Goal: Complete application form: Complete application form

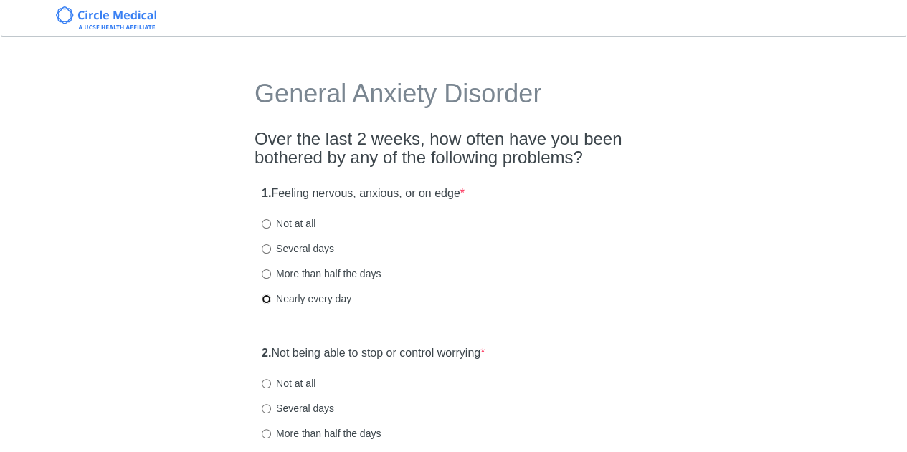
click at [269, 298] on input "Nearly every day" at bounding box center [266, 299] width 9 height 9
radio input "true"
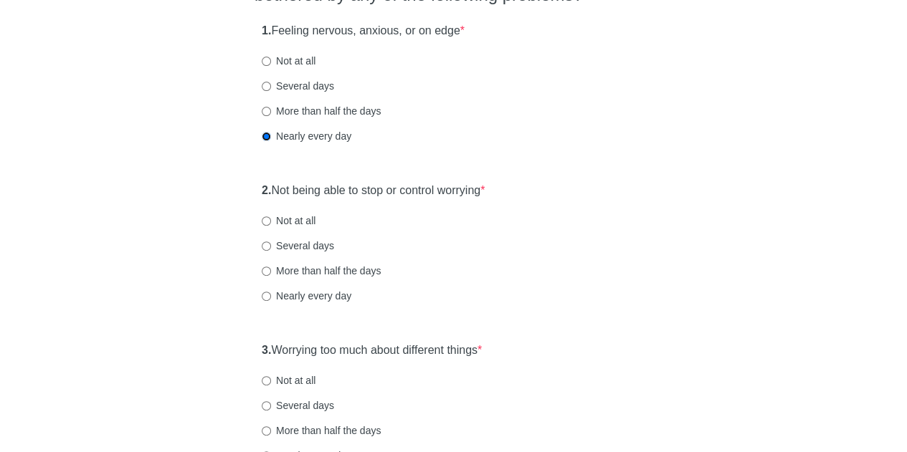
scroll to position [215, 0]
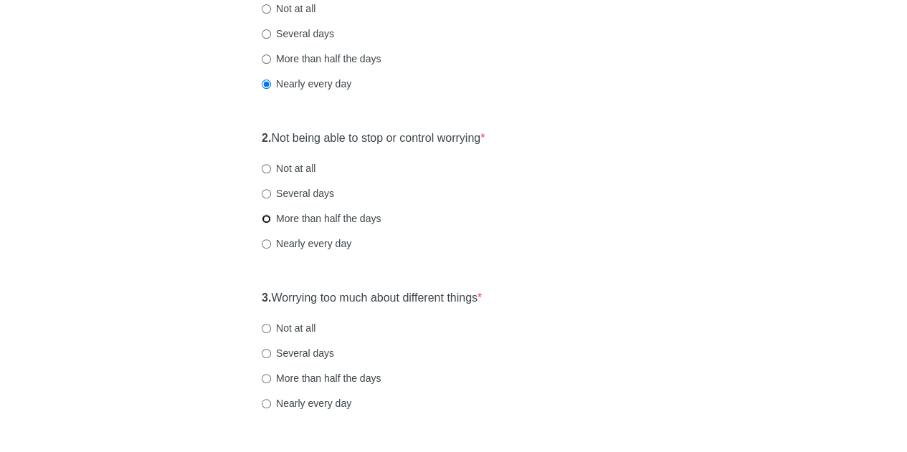
click at [267, 217] on input "More than half the days" at bounding box center [266, 218] width 9 height 9
radio input "true"
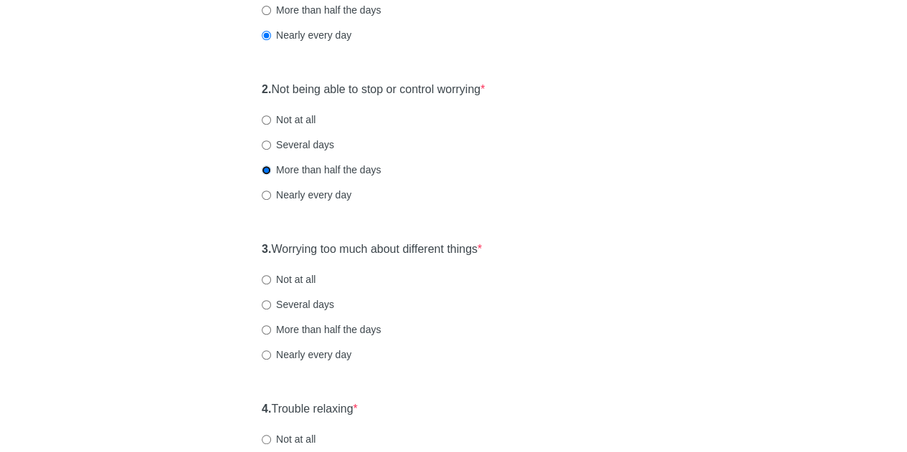
scroll to position [287, 0]
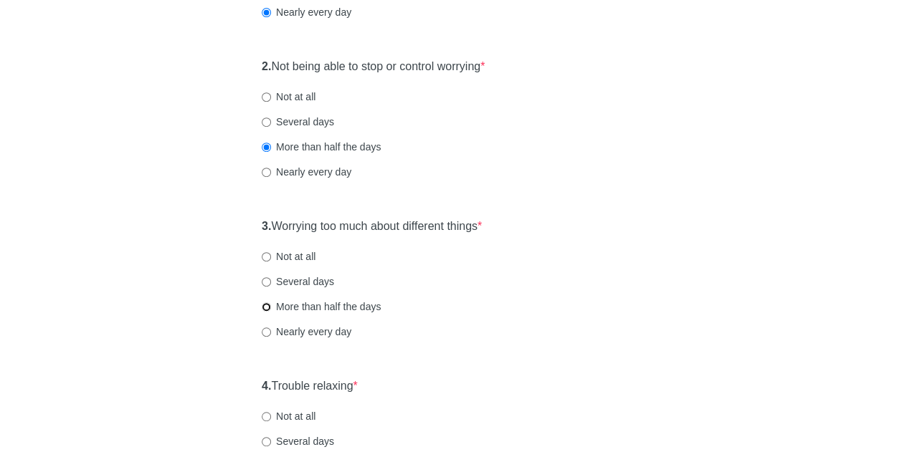
click at [267, 308] on input "More than half the days" at bounding box center [266, 307] width 9 height 9
radio input "true"
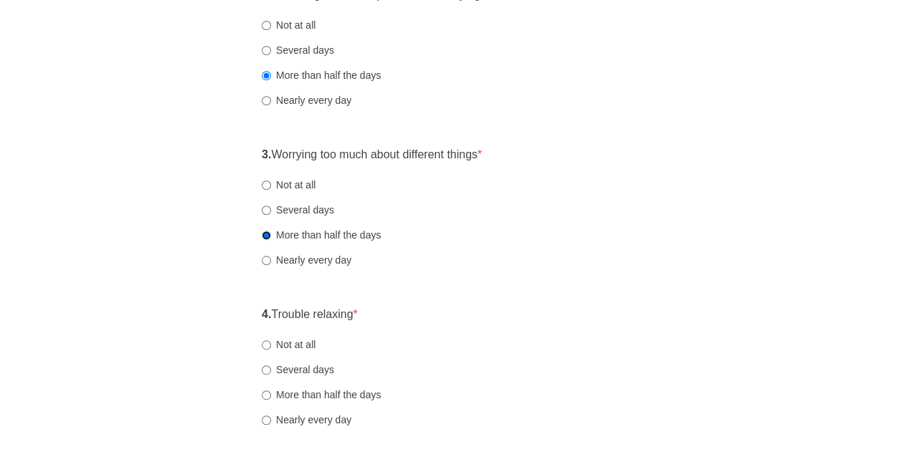
scroll to position [502, 0]
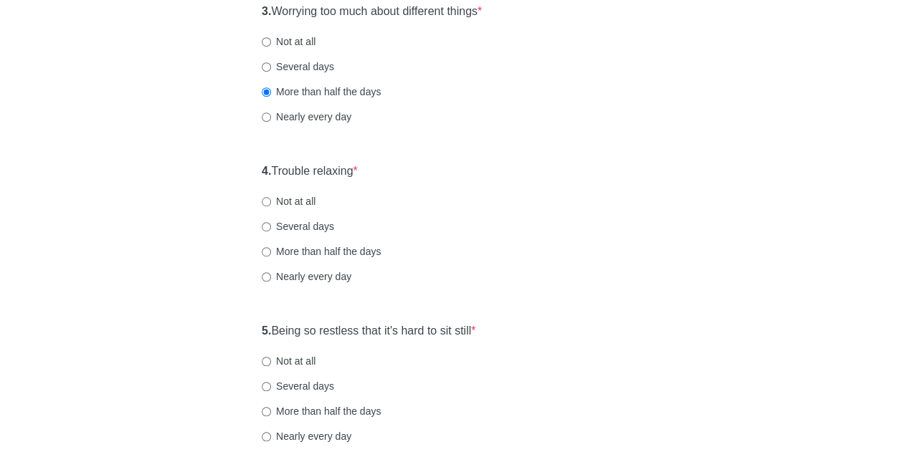
click at [265, 231] on label "Several days" at bounding box center [298, 226] width 72 height 14
click at [265, 231] on input "Several days" at bounding box center [266, 226] width 9 height 9
radio input "true"
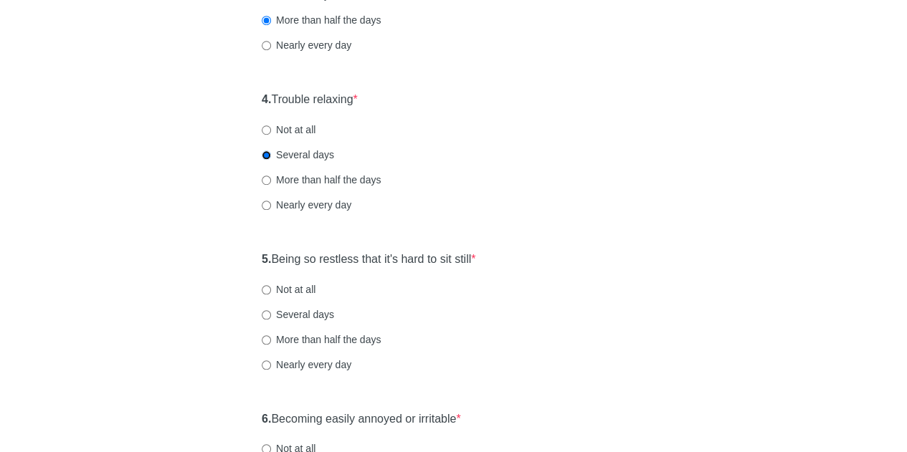
scroll to position [645, 0]
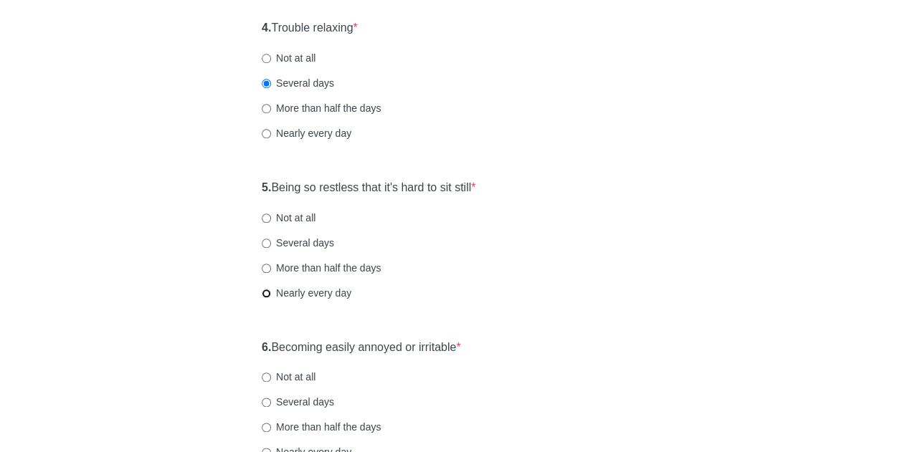
click at [265, 292] on input "Nearly every day" at bounding box center [266, 293] width 9 height 9
radio input "true"
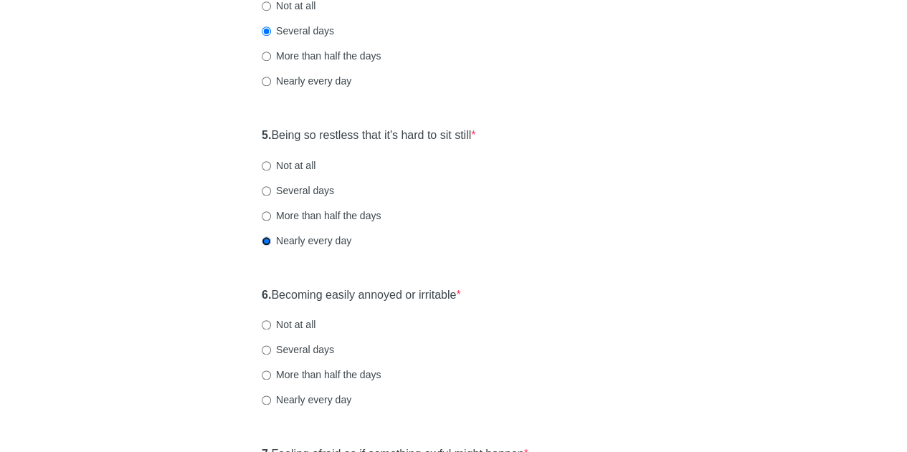
scroll to position [717, 0]
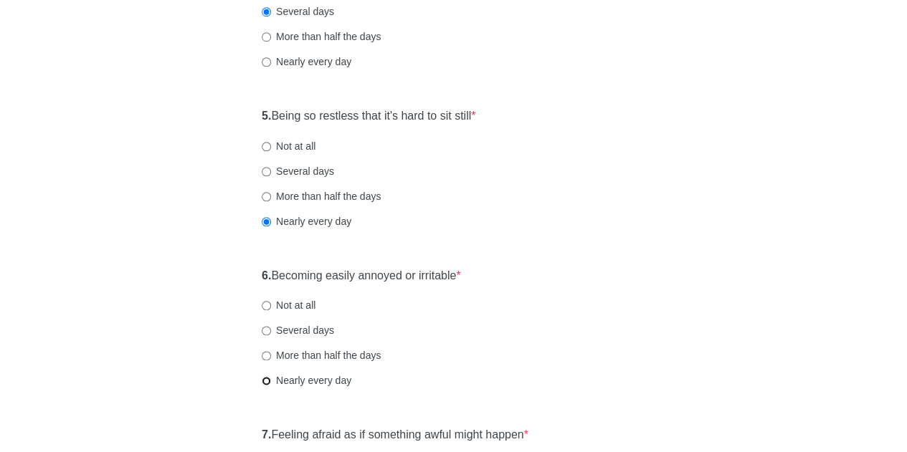
click at [267, 381] on input "Nearly every day" at bounding box center [266, 380] width 9 height 9
radio input "true"
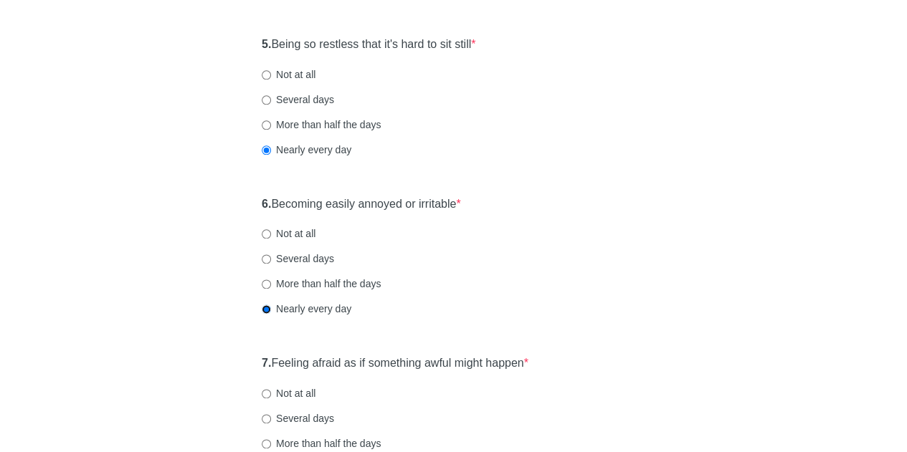
scroll to position [932, 0]
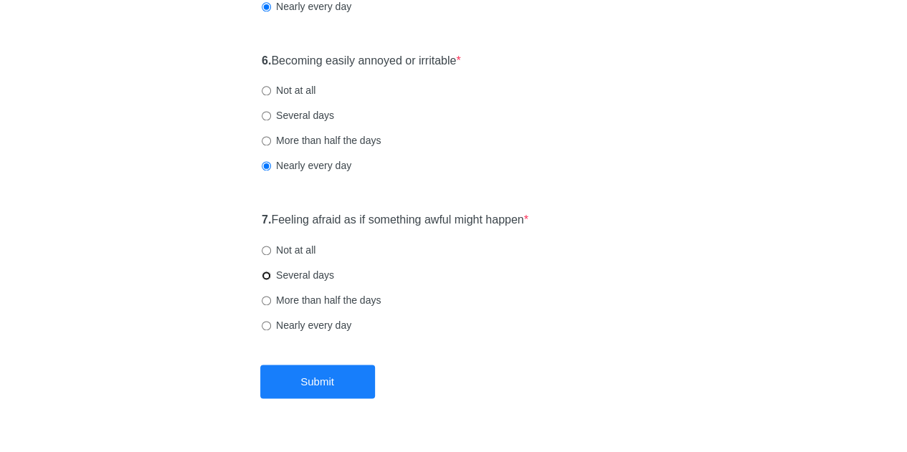
click at [269, 275] on input "Several days" at bounding box center [266, 275] width 9 height 9
radio input "true"
click at [305, 374] on button "Submit" at bounding box center [317, 382] width 115 height 34
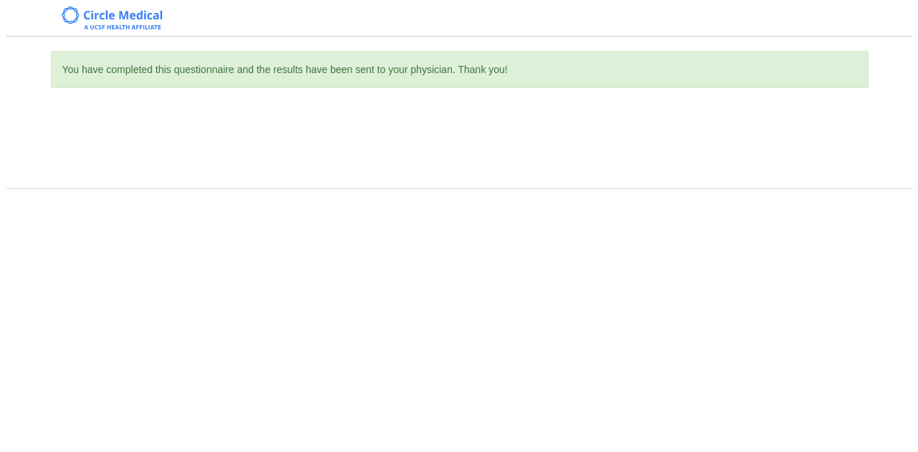
scroll to position [0, 0]
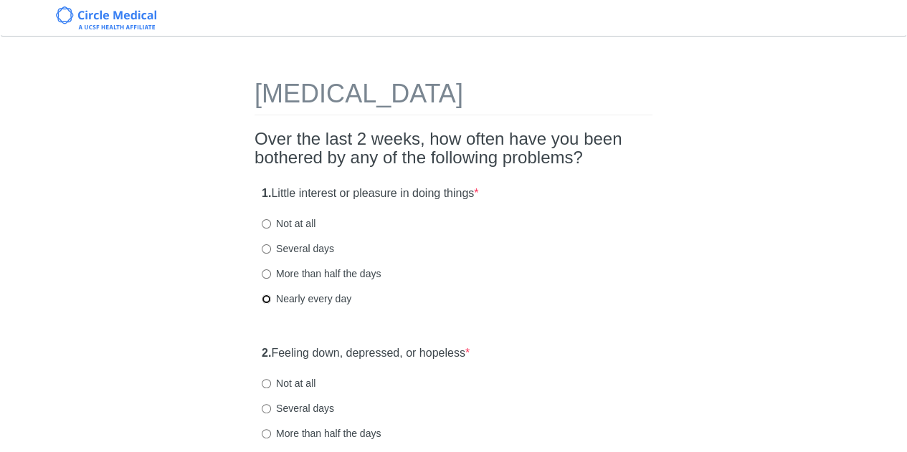
click at [267, 297] on input "Nearly every day" at bounding box center [266, 299] width 9 height 9
radio input "true"
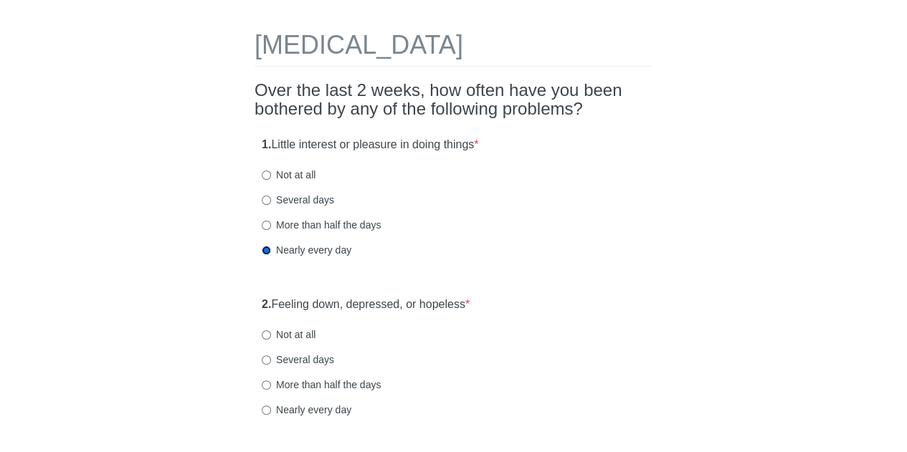
scroll to position [72, 0]
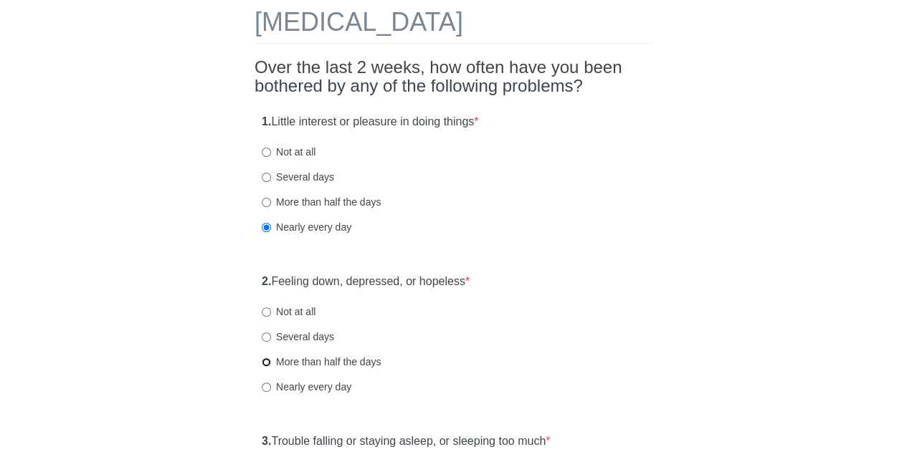
click at [268, 359] on input "More than half the days" at bounding box center [266, 362] width 9 height 9
radio input "true"
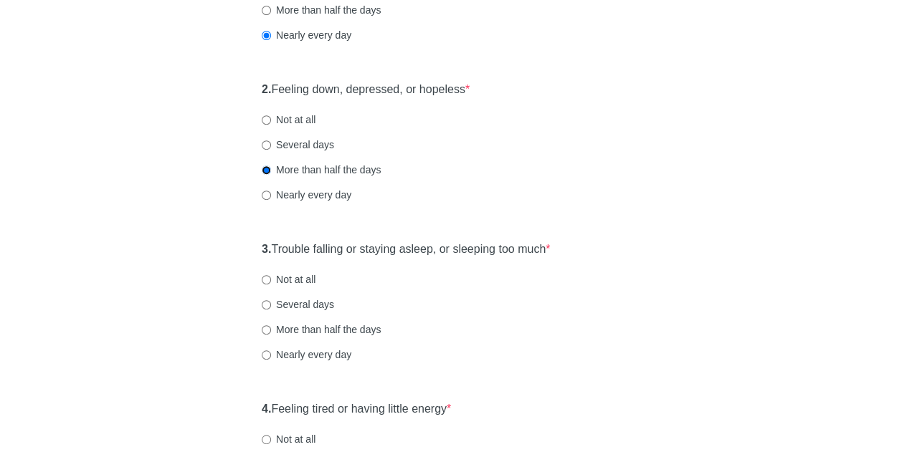
scroll to position [287, 0]
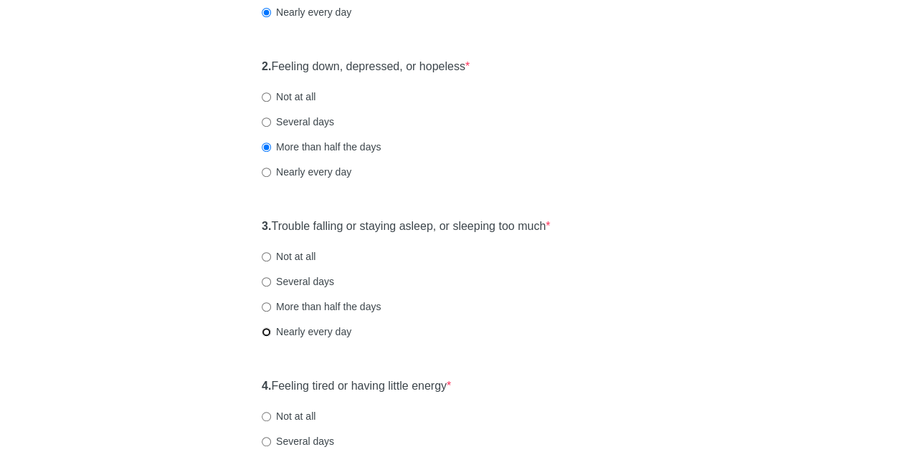
click at [267, 333] on input "Nearly every day" at bounding box center [266, 332] width 9 height 9
radio input "true"
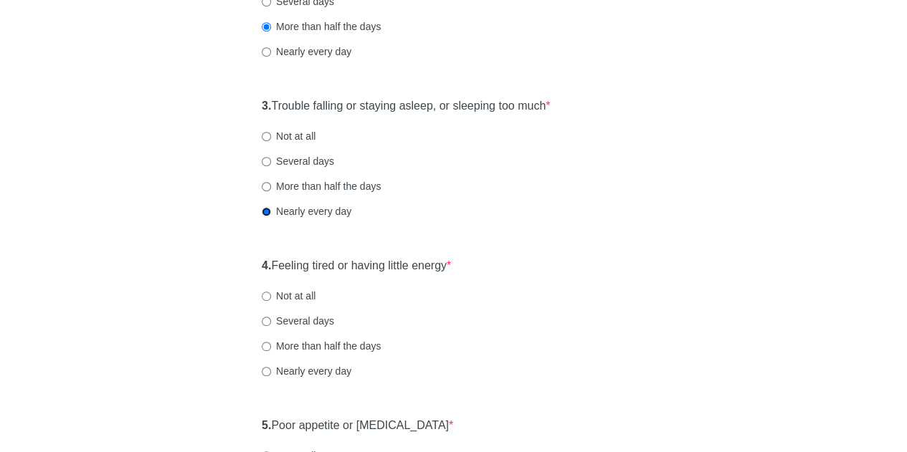
scroll to position [430, 0]
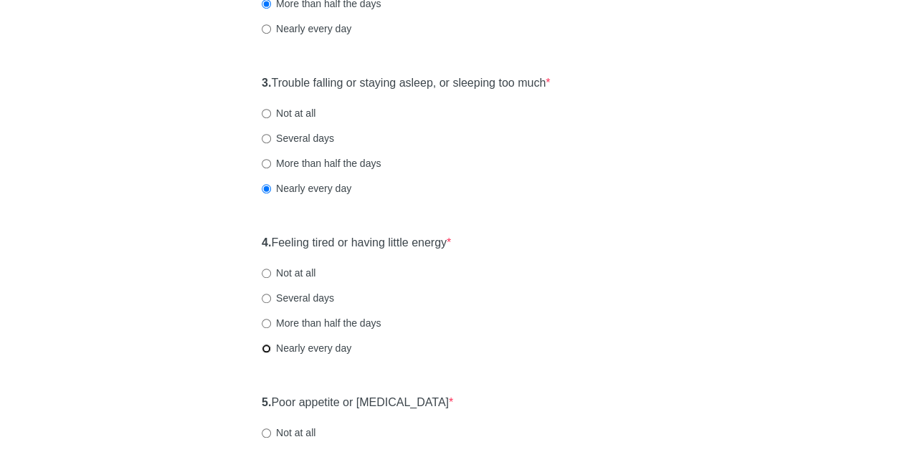
click at [267, 350] on input "Nearly every day" at bounding box center [266, 348] width 9 height 9
radio input "true"
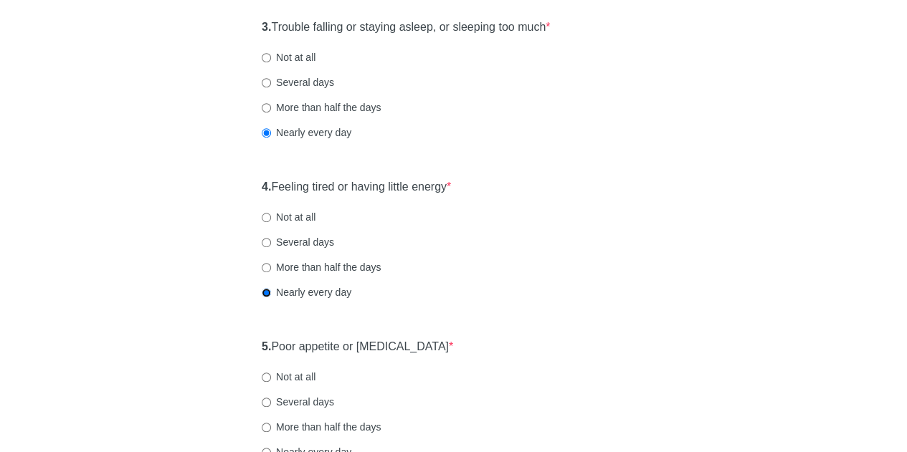
scroll to position [574, 0]
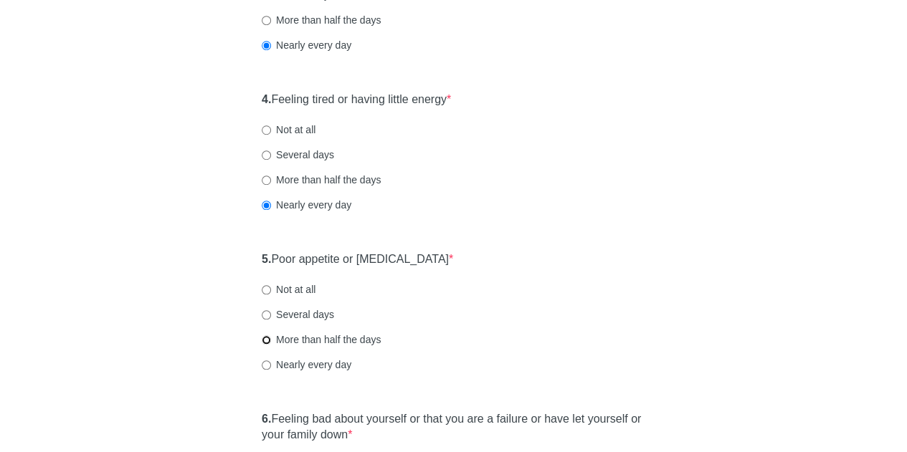
click at [268, 340] on input "More than half the days" at bounding box center [266, 340] width 9 height 9
radio input "true"
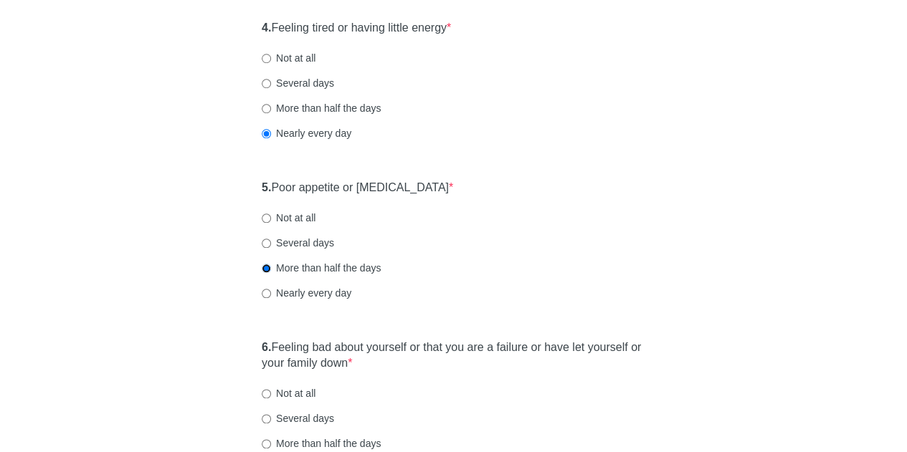
scroll to position [717, 0]
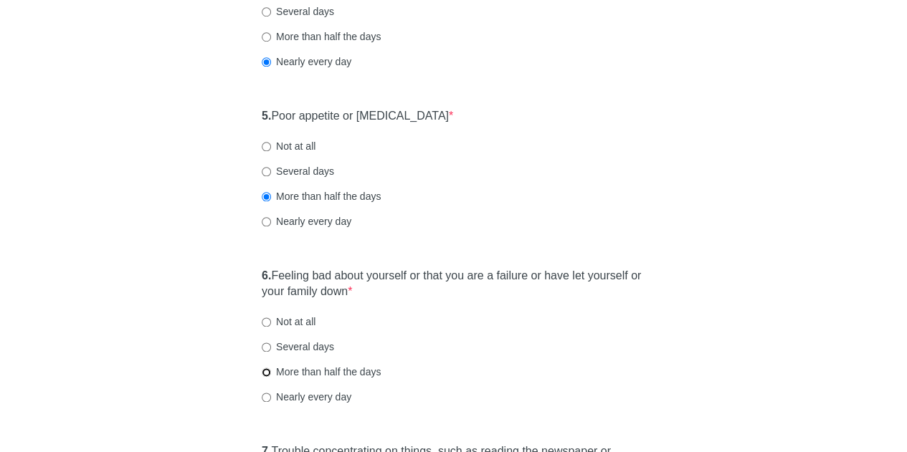
click at [267, 373] on input "More than half the days" at bounding box center [266, 372] width 9 height 9
radio input "true"
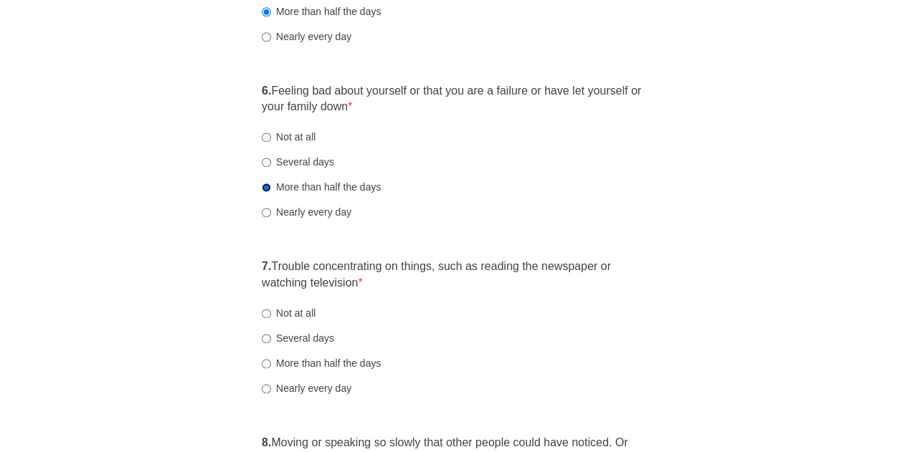
scroll to position [932, 0]
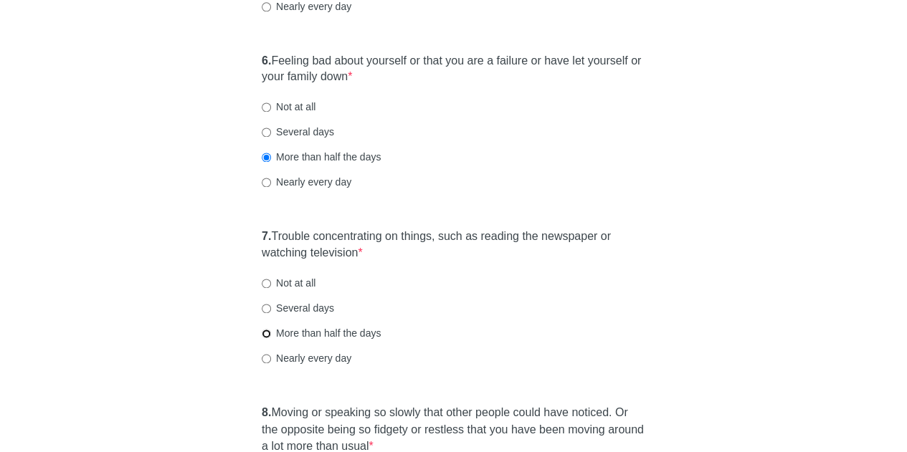
click at [269, 335] on input "More than half the days" at bounding box center [266, 333] width 9 height 9
radio input "true"
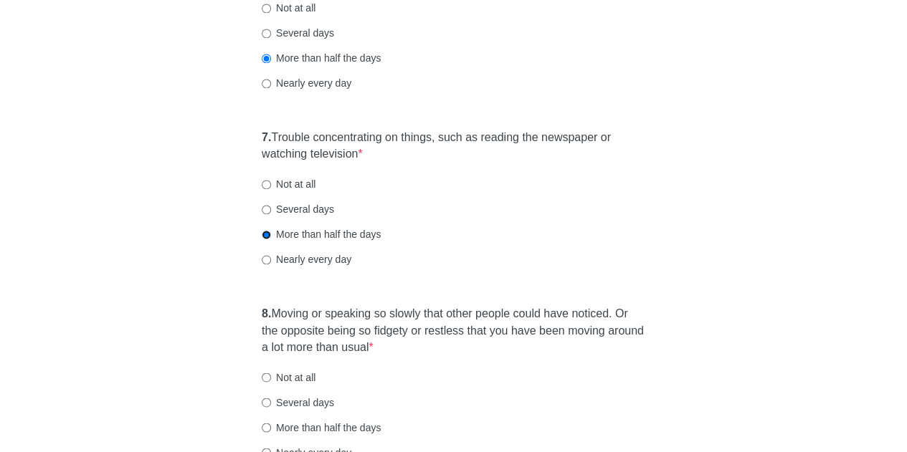
scroll to position [1075, 0]
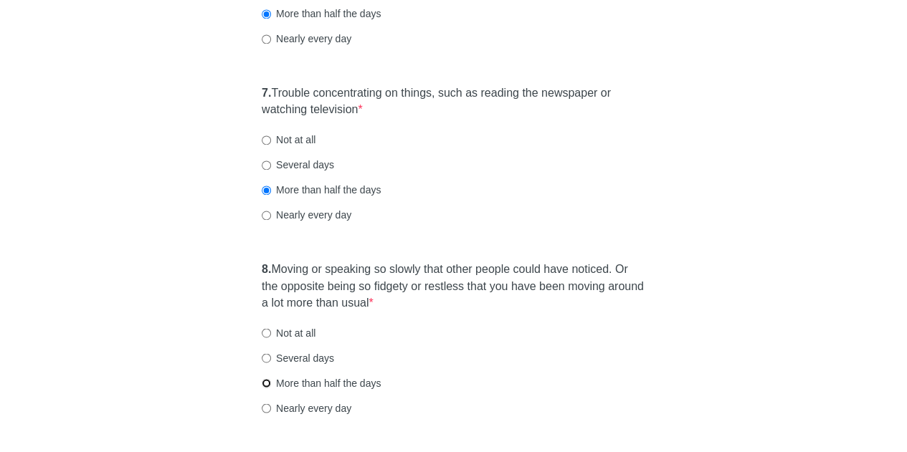
click at [262, 384] on input "More than half the days" at bounding box center [266, 383] width 9 height 9
radio input "true"
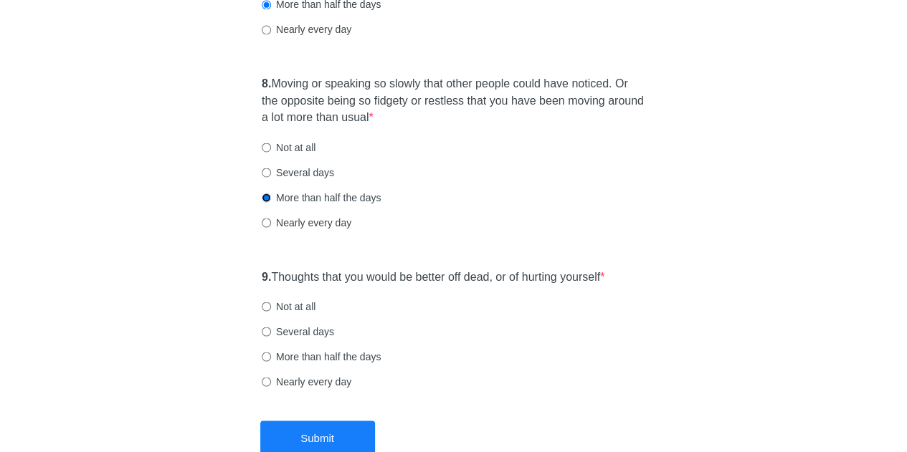
scroll to position [1291, 0]
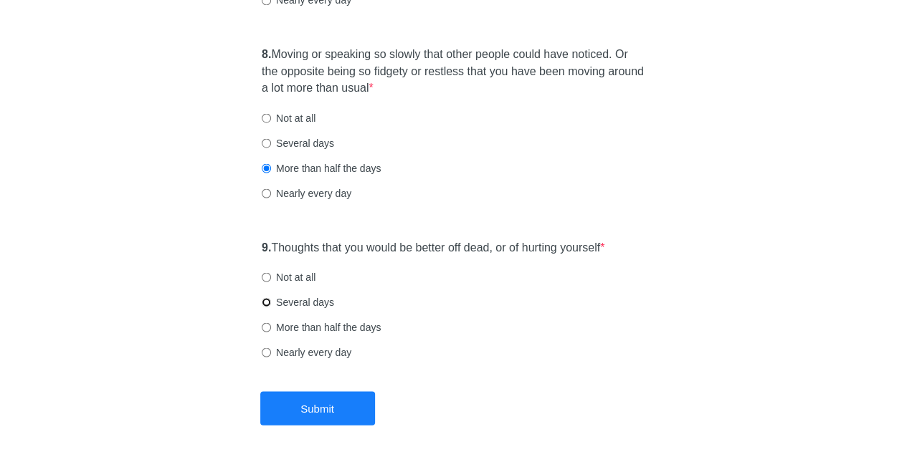
click at [265, 299] on input "Several days" at bounding box center [266, 302] width 9 height 9
radio input "true"
click at [325, 404] on button "Submit" at bounding box center [317, 408] width 115 height 34
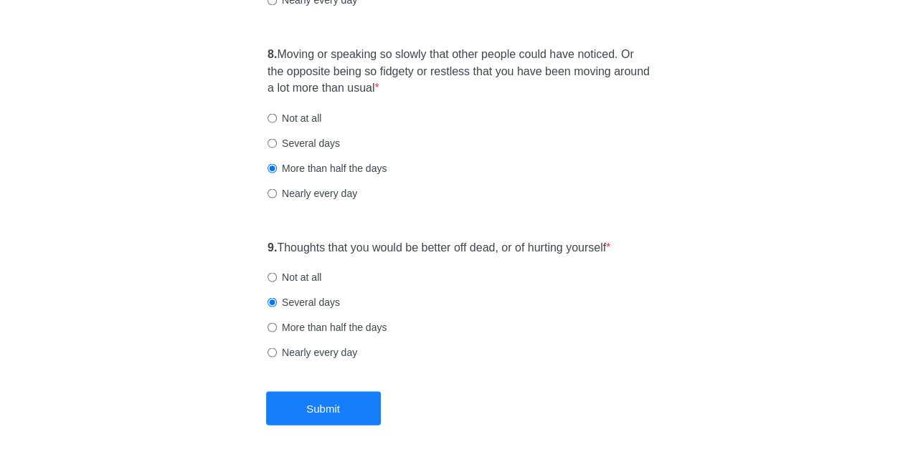
scroll to position [0, 0]
